Goal: Information Seeking & Learning: Understand process/instructions

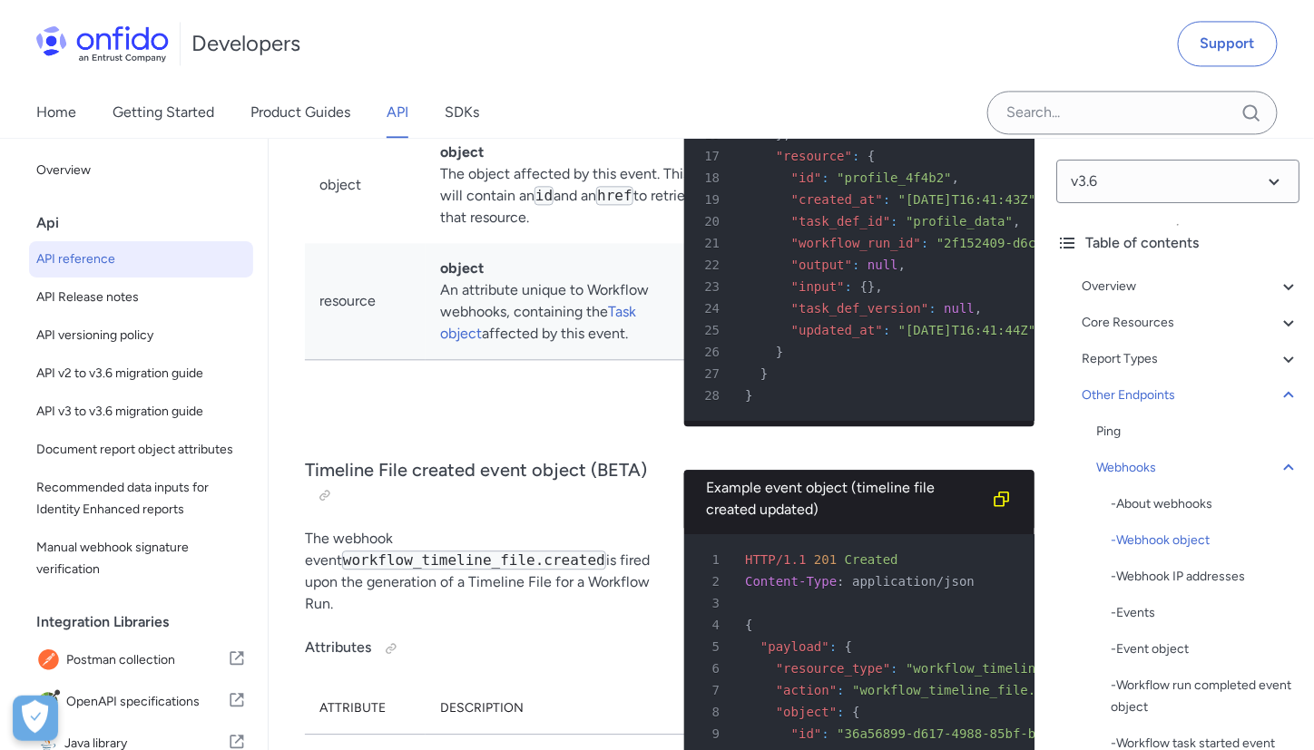
scroll to position [171489, 0]
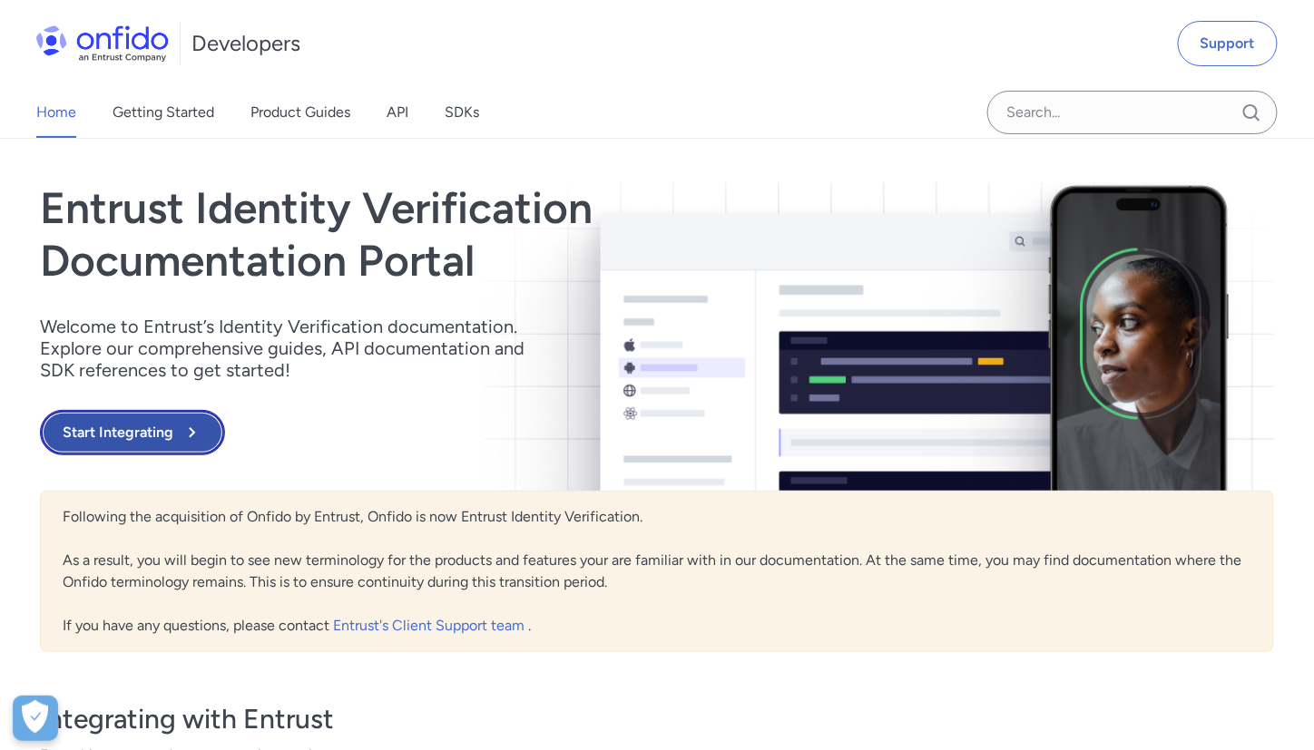
click at [147, 431] on button "Start Integrating" at bounding box center [132, 432] width 185 height 45
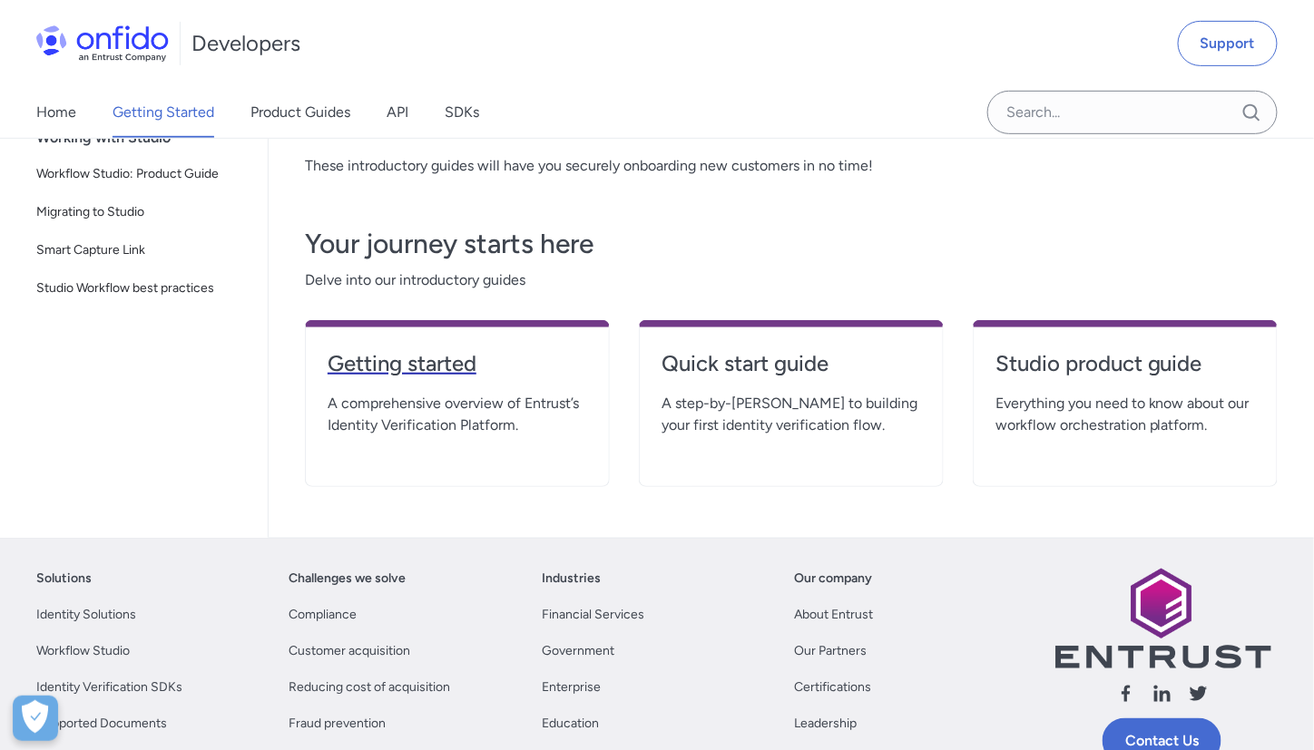
scroll to position [247, 0]
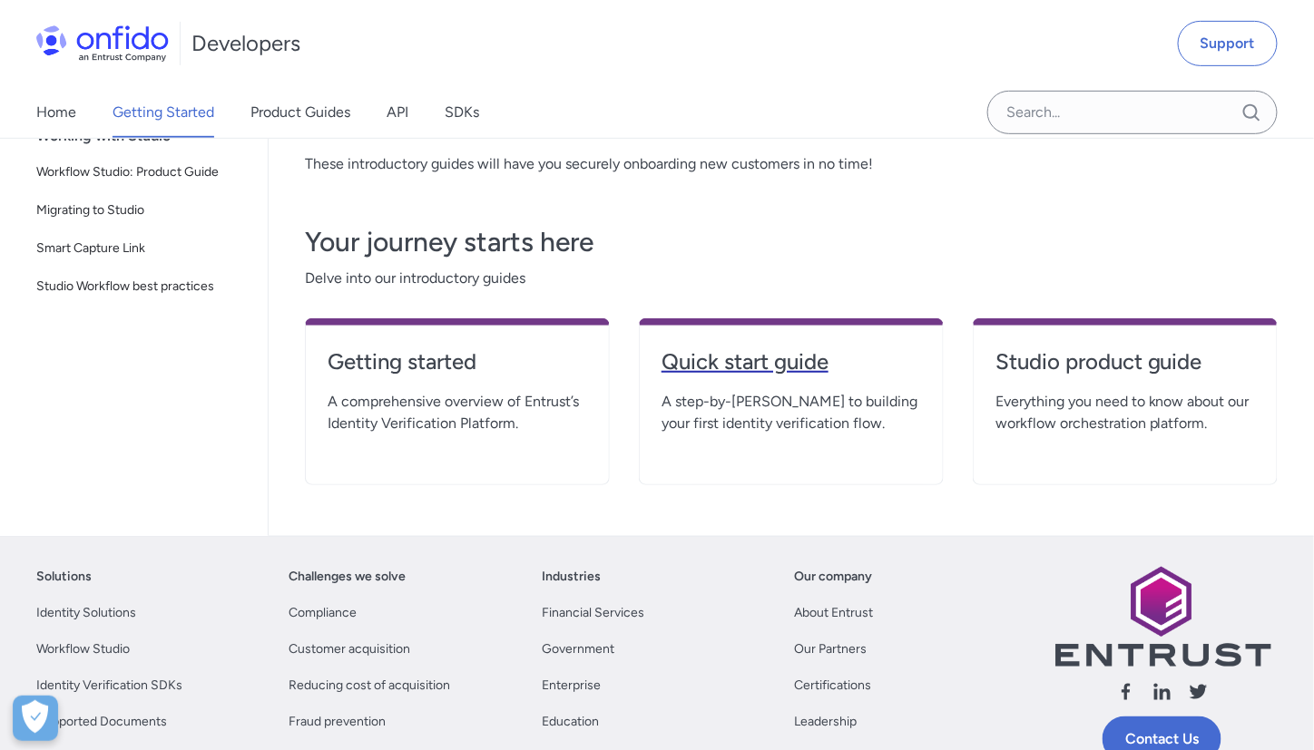
click at [806, 358] on h4 "Quick start guide" at bounding box center [791, 362] width 260 height 29
